Goal: Task Accomplishment & Management: Complete application form

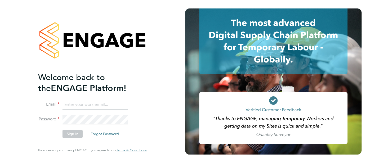
click at [88, 104] on input at bounding box center [94, 105] width 65 height 10
type input "[PERSON_NAME][EMAIL_ADDRESS][PERSON_NAME][DOMAIN_NAME]"
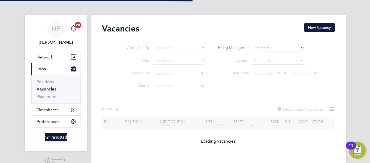
type input "Roman Fields, Banbury"
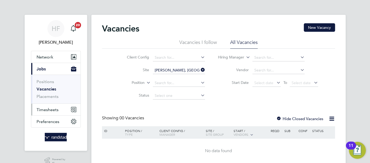
click at [56, 112] on button "Timesheets" at bounding box center [55, 110] width 49 height 12
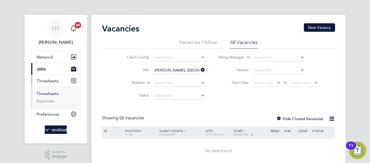
click at [48, 93] on link "Timesheets" at bounding box center [48, 93] width 22 height 5
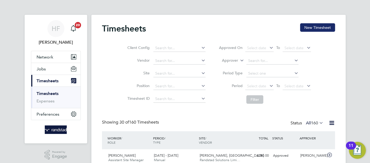
click at [310, 30] on button "New Timesheet" at bounding box center [317, 27] width 35 height 8
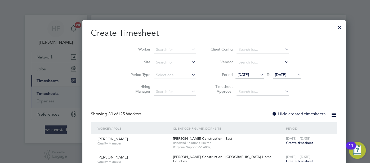
click at [190, 48] on icon at bounding box center [190, 49] width 0 height 7
click at [156, 56] on li "Ionel Br atosin" at bounding box center [149, 56] width 49 height 7
type input "Ionel Bratosin"
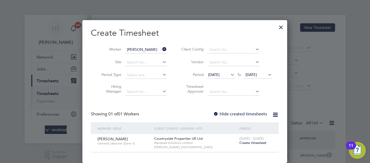
click at [221, 113] on label "Hide created timesheets" at bounding box center [240, 113] width 54 height 5
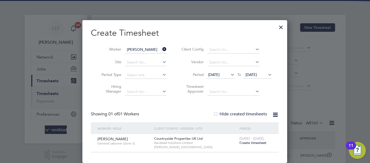
click at [221, 113] on label "Hide created timesheets" at bounding box center [240, 113] width 54 height 5
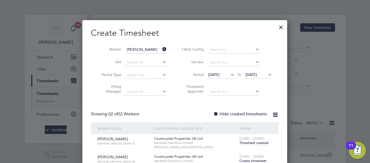
click at [161, 48] on icon at bounding box center [161, 49] width 0 height 7
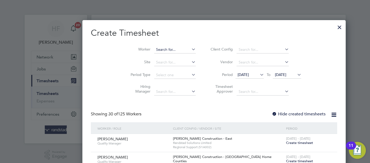
click at [154, 47] on input at bounding box center [175, 49] width 42 height 7
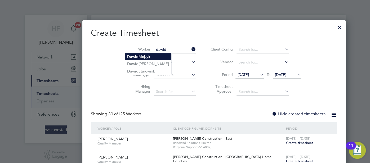
click at [128, 55] on b "Dawid" at bounding box center [132, 57] width 11 height 4
type input "Dawid Mojzyk"
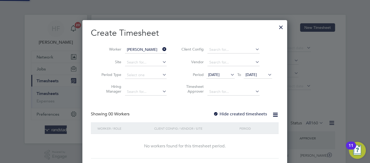
scroll to position [149, 205]
click at [221, 112] on label "Hide created timesheets" at bounding box center [240, 113] width 54 height 5
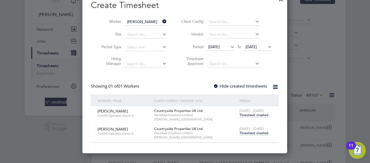
scroll to position [27, 0]
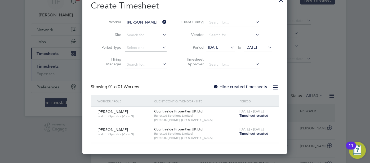
click at [246, 134] on span "Timesheet created" at bounding box center [253, 133] width 29 height 5
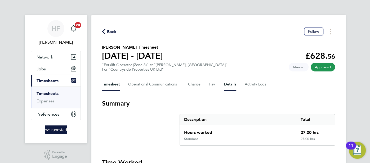
click at [228, 83] on button "Details" at bounding box center [230, 84] width 12 height 13
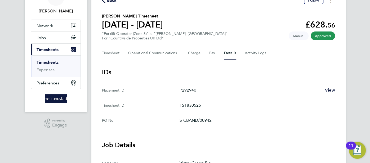
scroll to position [30, 0]
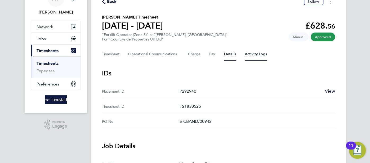
click at [253, 52] on Logs-tab "Activity Logs" at bounding box center [255, 54] width 22 height 13
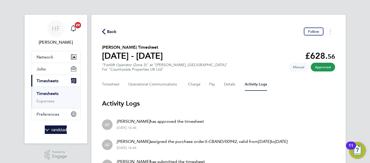
click at [108, 30] on span "Back" at bounding box center [112, 32] width 10 height 6
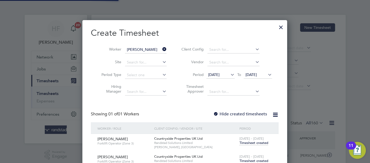
scroll to position [3, 3]
click at [161, 50] on icon at bounding box center [161, 49] width 0 height 7
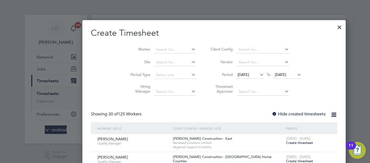
click at [190, 49] on icon at bounding box center [190, 49] width 0 height 7
type input "ionel br"
click at [157, 60] on ul "Ionel Br atosin" at bounding box center [150, 57] width 50 height 8
click at [154, 49] on input at bounding box center [175, 49] width 42 height 7
click at [159, 55] on b "Bra" at bounding box center [162, 57] width 6 height 4
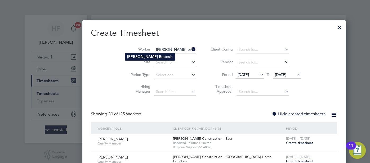
type input "Ionel Bratosin"
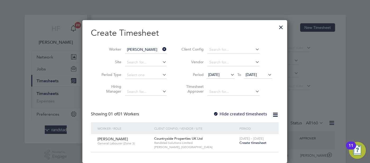
click at [239, 114] on label "Hide created timesheets" at bounding box center [240, 113] width 54 height 5
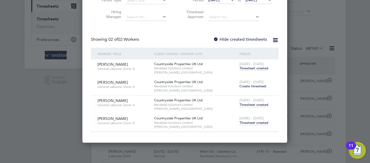
click at [253, 122] on span "Timesheet created" at bounding box center [253, 122] width 29 height 5
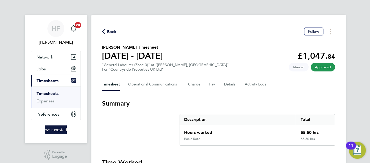
click at [112, 30] on span "Back" at bounding box center [112, 32] width 10 height 6
